Goal: Information Seeking & Learning: Learn about a topic

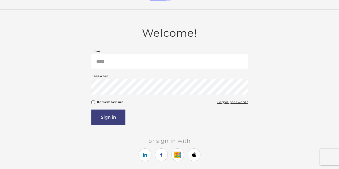
scroll to position [18, 0]
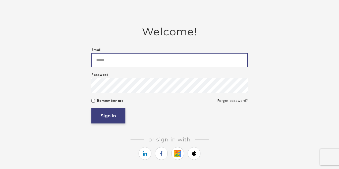
type input "**********"
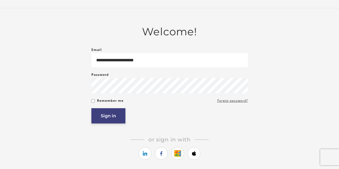
click at [111, 120] on button "Sign in" at bounding box center [108, 115] width 34 height 15
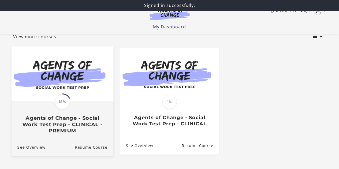
scroll to position [18, 0]
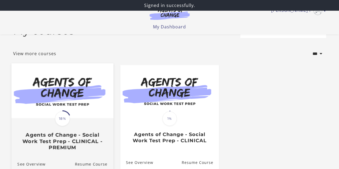
click at [65, 106] on img at bounding box center [62, 91] width 102 height 55
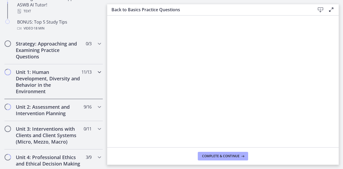
scroll to position [304, 0]
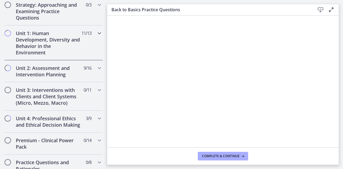
click at [95, 39] on div "Unit 1: Human Development, Diversity and Behavior in the Environment 11 / 13 Co…" at bounding box center [53, 42] width 99 height 35
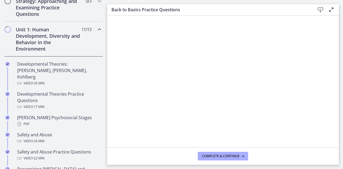
scroll to position [127, 0]
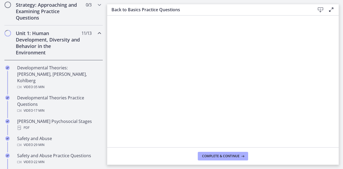
click at [94, 40] on div "Unit 1: Human Development, Diversity and Behavior in the Environment 11 / 13 Co…" at bounding box center [53, 42] width 99 height 35
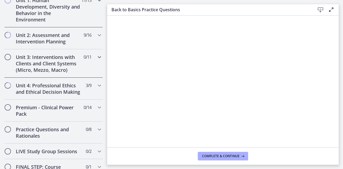
scroll to position [163, 0]
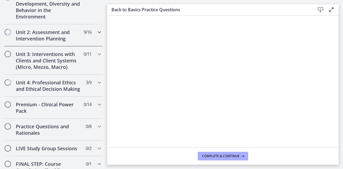
click at [84, 37] on div "Unit 2: Assessment and Intervention Planning 9 / 16 Completed" at bounding box center [53, 35] width 99 height 22
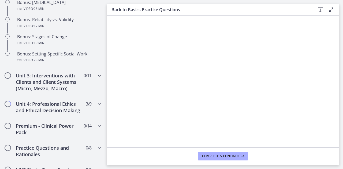
click at [68, 83] on h2 "Unit 3: Interventions with Clients and Client Systems (Micro, Mezzo, Macro)" at bounding box center [48, 81] width 65 height 19
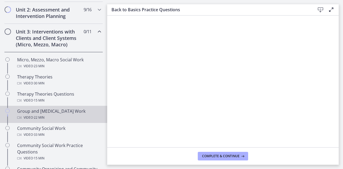
scroll to position [181, 0]
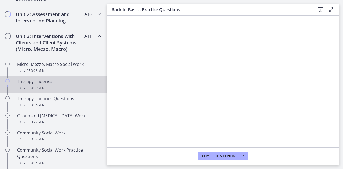
click at [41, 79] on div "Therapy Theories Video · 30 min" at bounding box center [59, 84] width 84 height 13
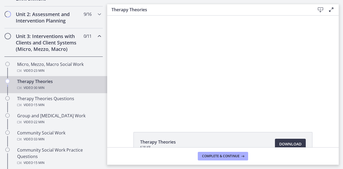
click at [176, 128] on div "Therapy Theories 628 KB Download Opens in a new window" at bounding box center [223, 82] width 232 height 132
click at [239, 8] on h3 "Therapy Theories" at bounding box center [209, 9] width 195 height 6
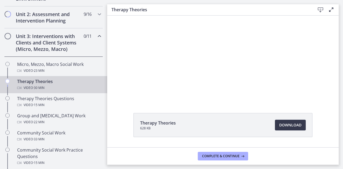
scroll to position [17, 0]
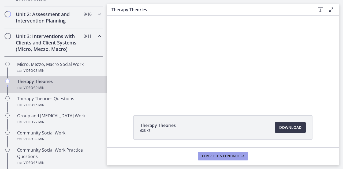
click at [230, 156] on span "Complete & continue" at bounding box center [221, 156] width 38 height 4
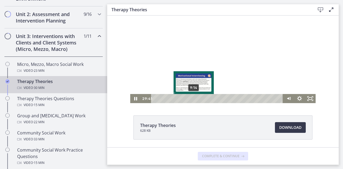
scroll to position [0, 0]
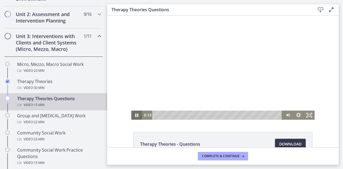
click at [135, 114] on icon "Pause" at bounding box center [136, 115] width 11 height 9
click at [136, 115] on icon "Play Video" at bounding box center [137, 115] width 3 height 5
click at [186, 69] on div at bounding box center [222, 68] width 183 height 104
